Goal: Transaction & Acquisition: Purchase product/service

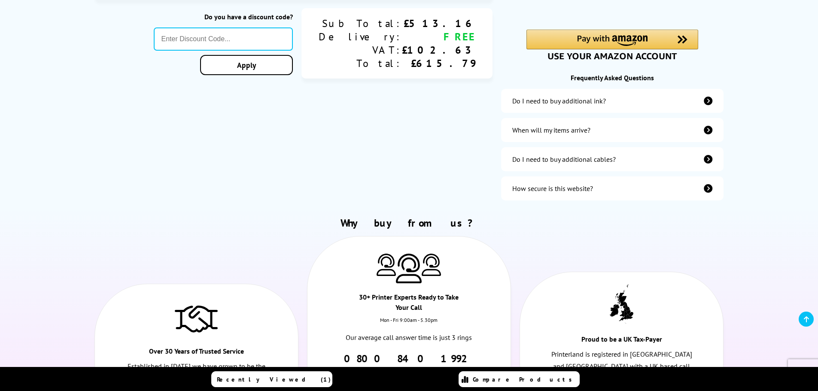
scroll to position [258, 0]
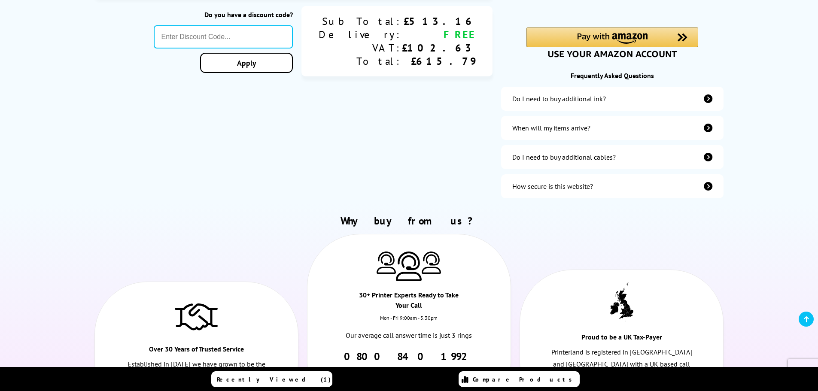
click at [707, 98] on icon "additional-ink" at bounding box center [708, 98] width 9 height 9
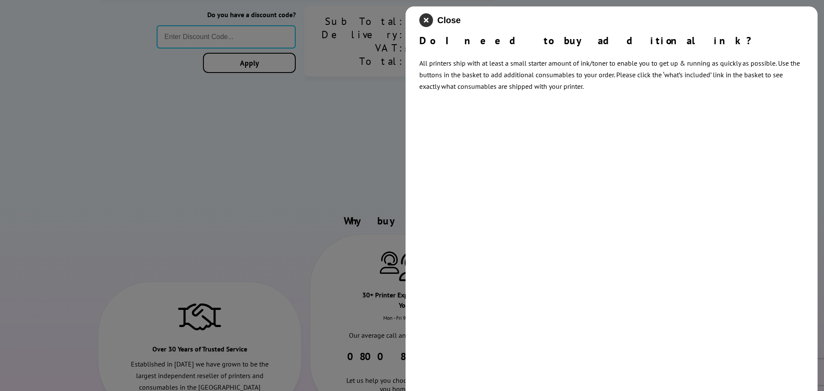
click at [423, 20] on icon "close modal" at bounding box center [426, 20] width 14 height 14
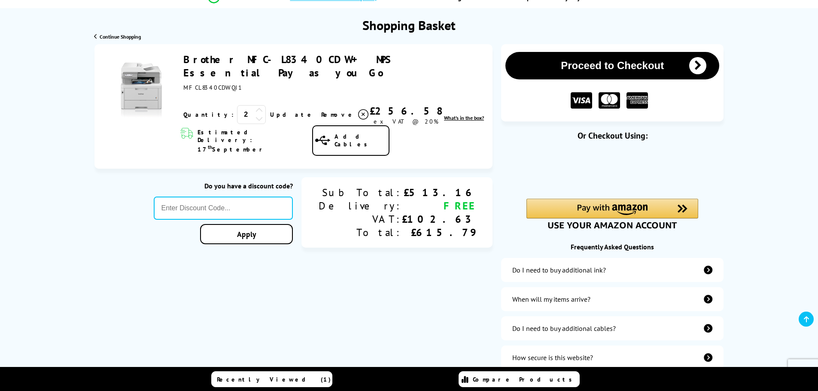
scroll to position [86, 0]
click at [255, 115] on icon at bounding box center [259, 119] width 8 height 8
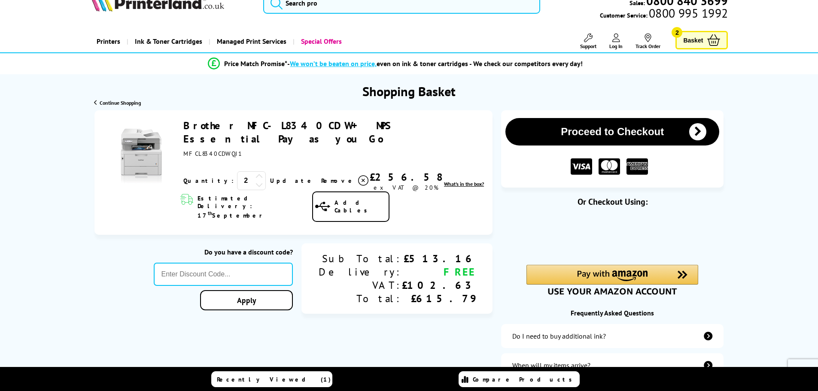
scroll to position [0, 0]
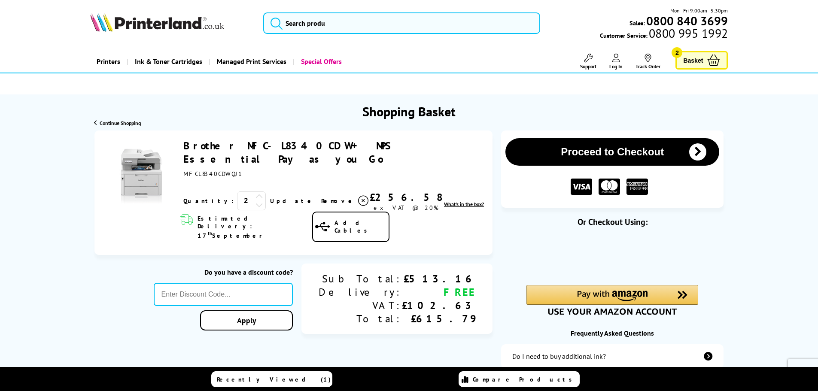
click at [224, 143] on link "Brother MFC-L8340CDW + MPS Essential Pay as you Go" at bounding box center [286, 152] width 207 height 27
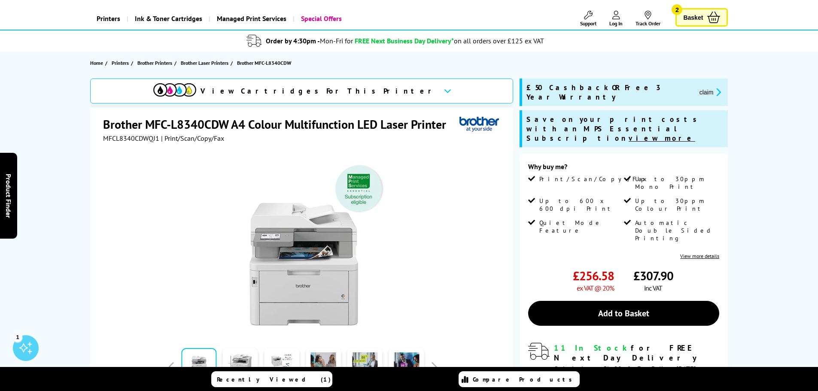
click at [629, 134] on u "view more" at bounding box center [662, 138] width 67 height 9
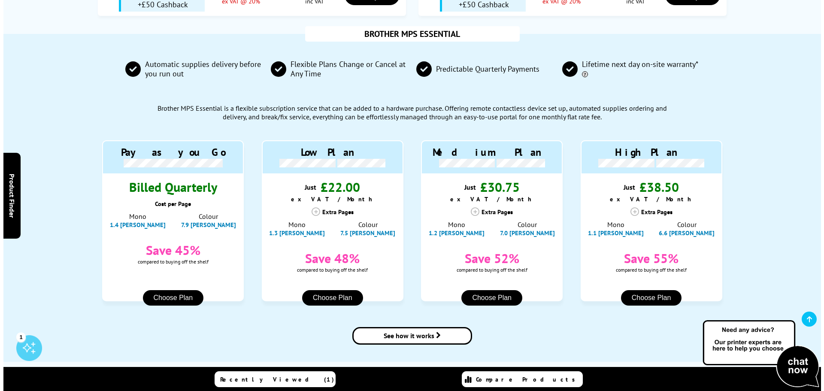
scroll to position [817, 0]
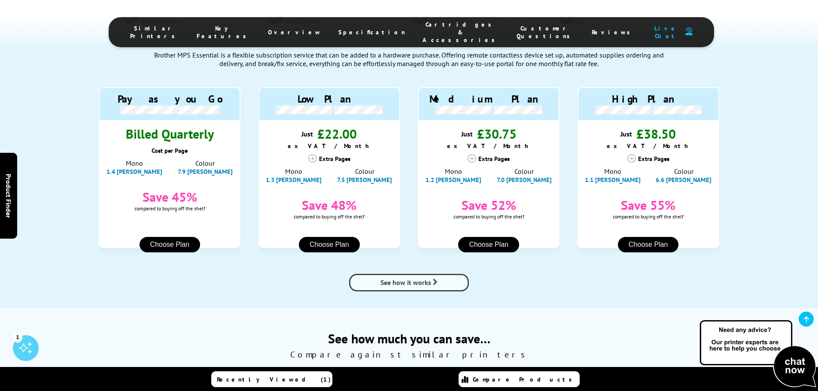
click at [407, 278] on span "See how it works" at bounding box center [405, 282] width 51 height 9
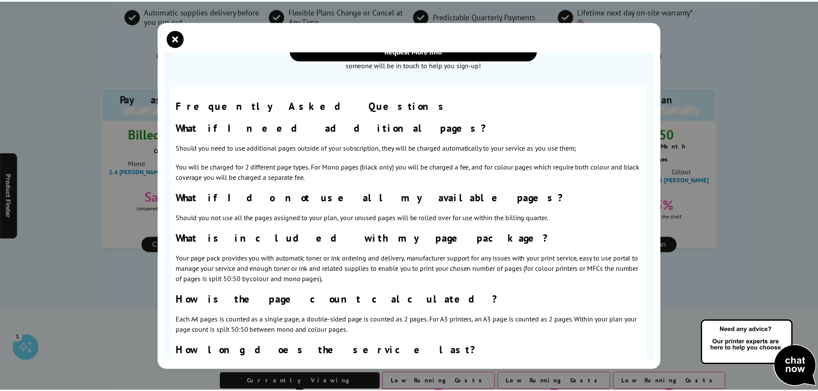
scroll to position [482, 0]
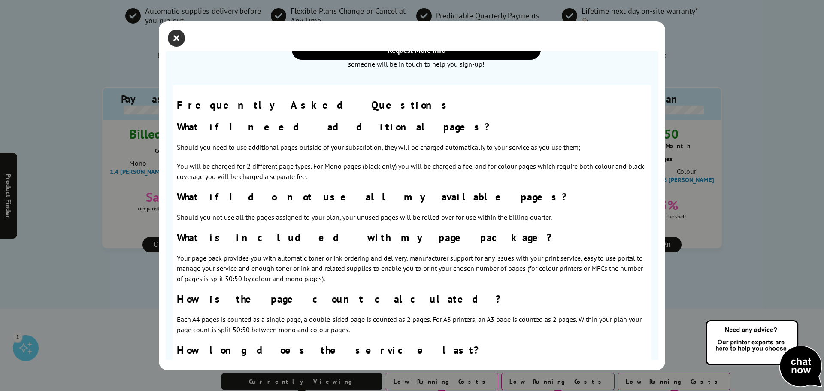
click at [178, 39] on icon "close modal" at bounding box center [176, 38] width 17 height 17
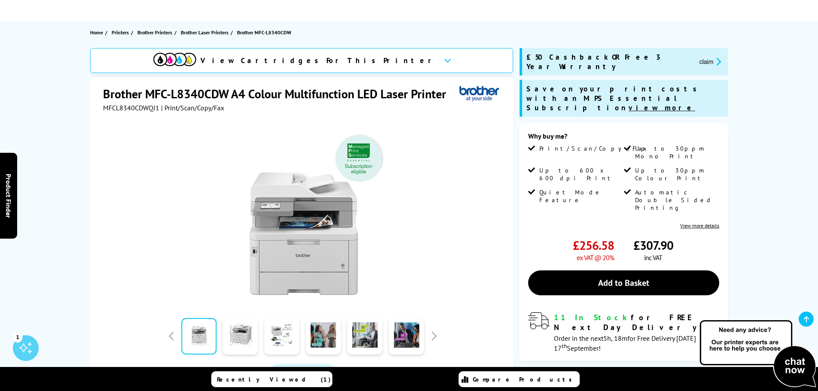
scroll to position [129, 0]
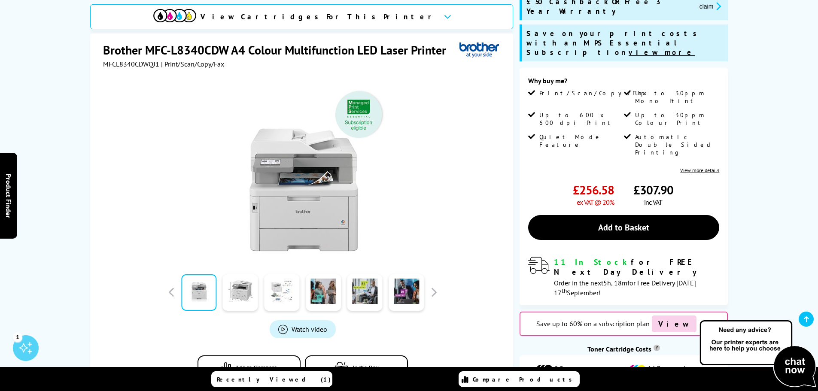
click at [279, 288] on link at bounding box center [281, 292] width 35 height 36
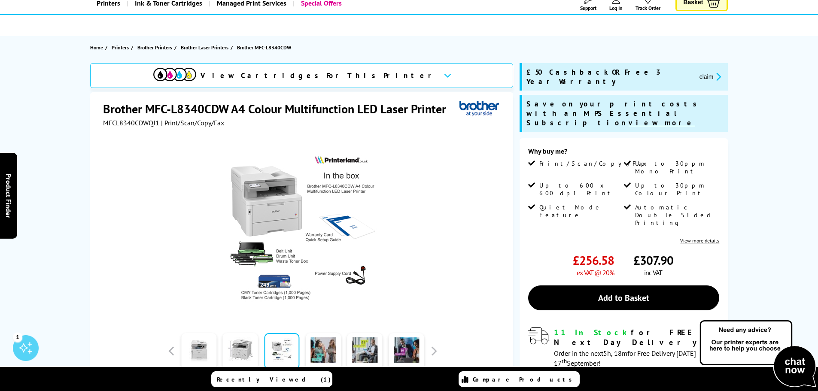
scroll to position [0, 0]
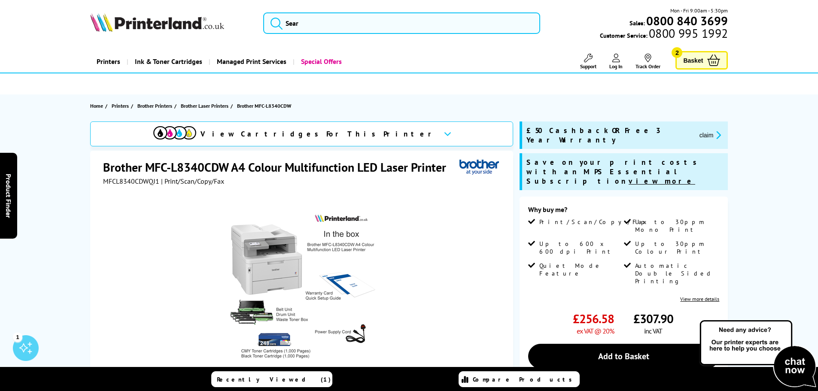
click at [381, 90] on ul at bounding box center [409, 83] width 678 height 15
click at [629, 176] on u "view more" at bounding box center [662, 180] width 67 height 9
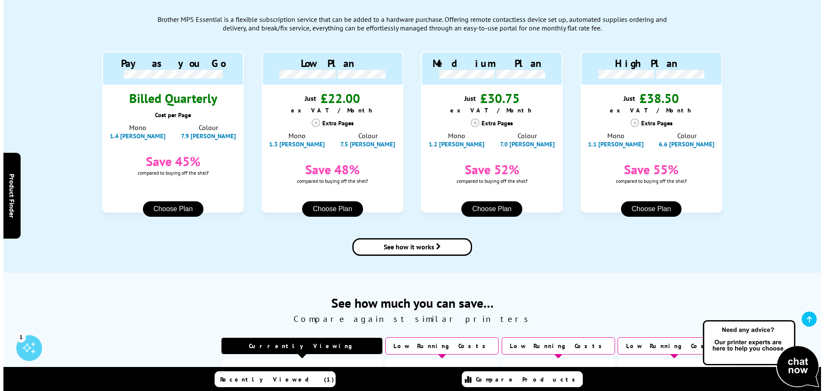
scroll to position [860, 0]
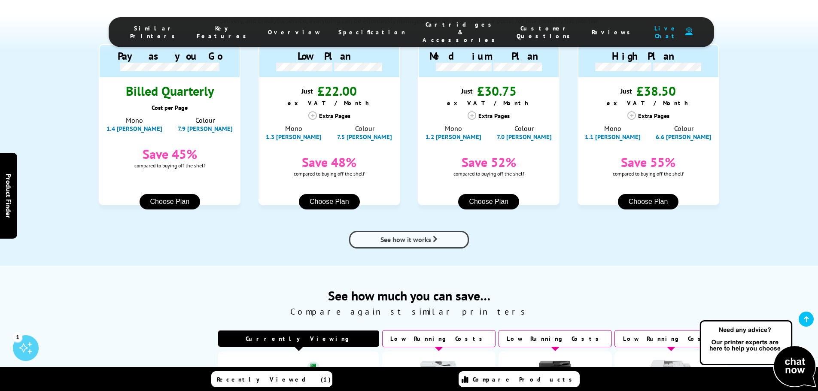
click at [423, 235] on span "See how it works" at bounding box center [405, 239] width 51 height 9
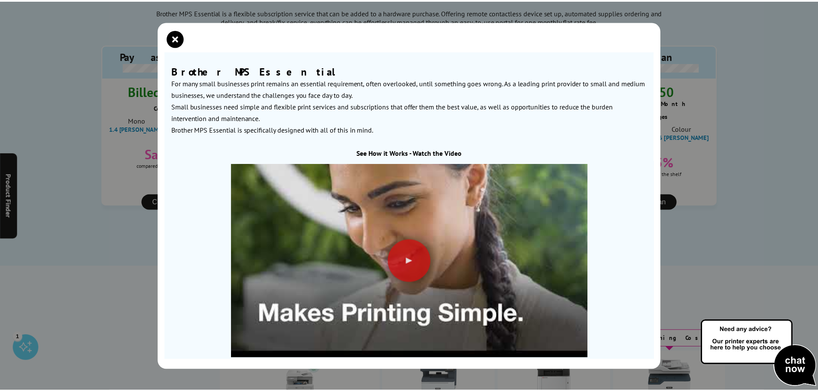
scroll to position [0, 0]
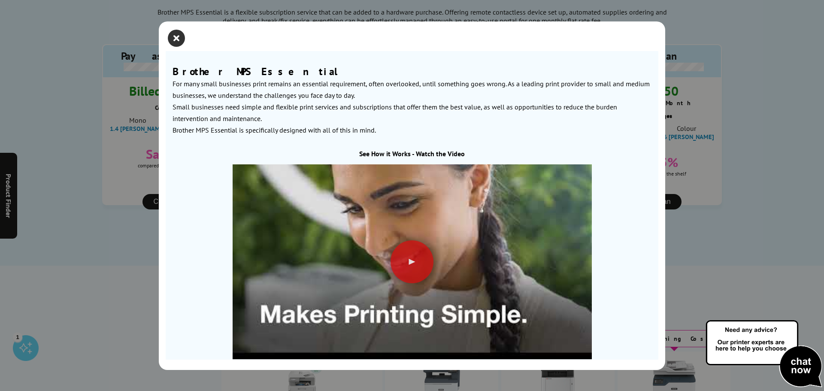
click at [179, 38] on icon "close modal" at bounding box center [176, 38] width 17 height 17
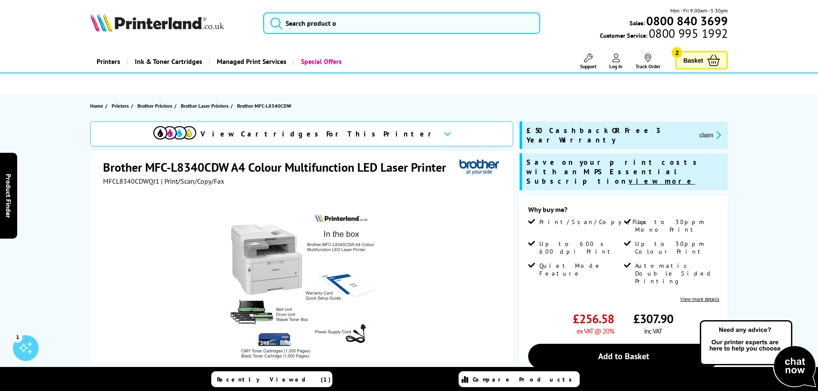
click at [629, 176] on u "view more" at bounding box center [662, 180] width 67 height 9
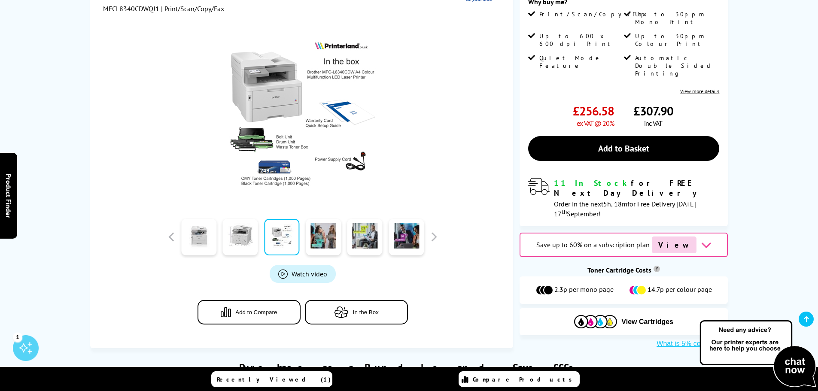
scroll to position [44, 0]
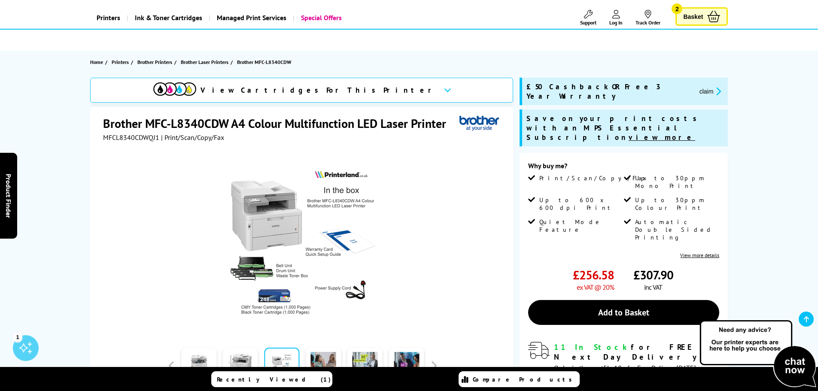
click at [629, 133] on u "view more" at bounding box center [662, 137] width 67 height 9
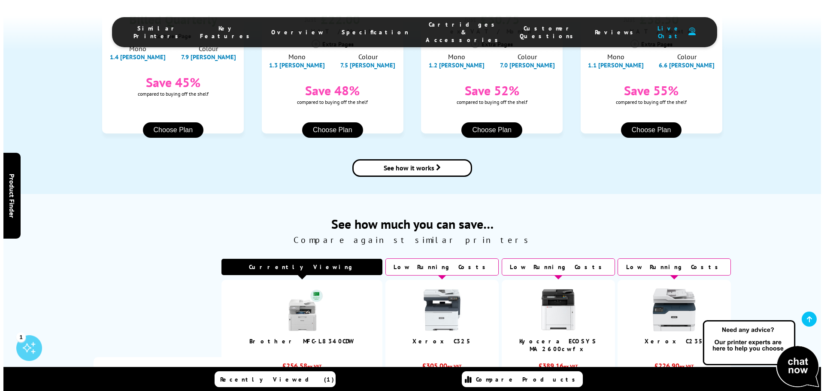
scroll to position [945, 0]
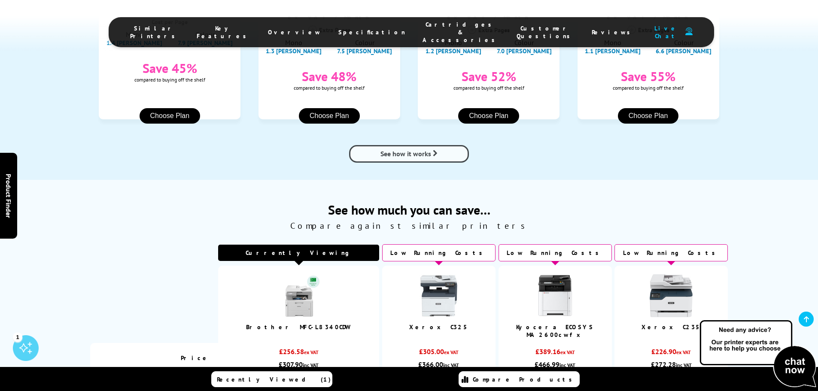
click at [420, 149] on span "See how it works" at bounding box center [405, 153] width 51 height 9
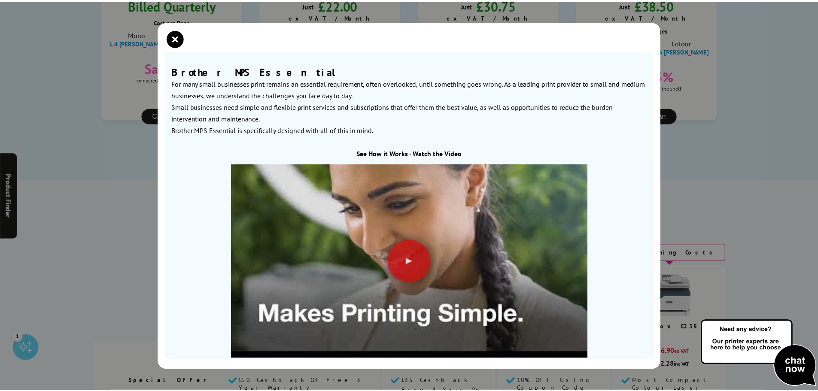
scroll to position [0, 0]
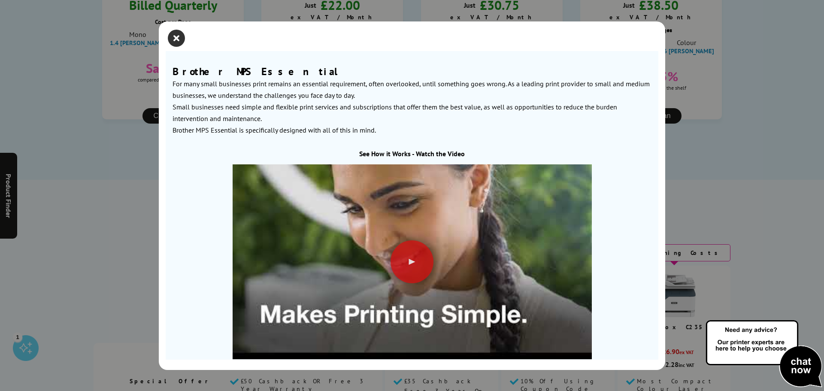
click at [179, 37] on icon "close modal" at bounding box center [176, 38] width 17 height 17
